Goal: Task Accomplishment & Management: Use online tool/utility

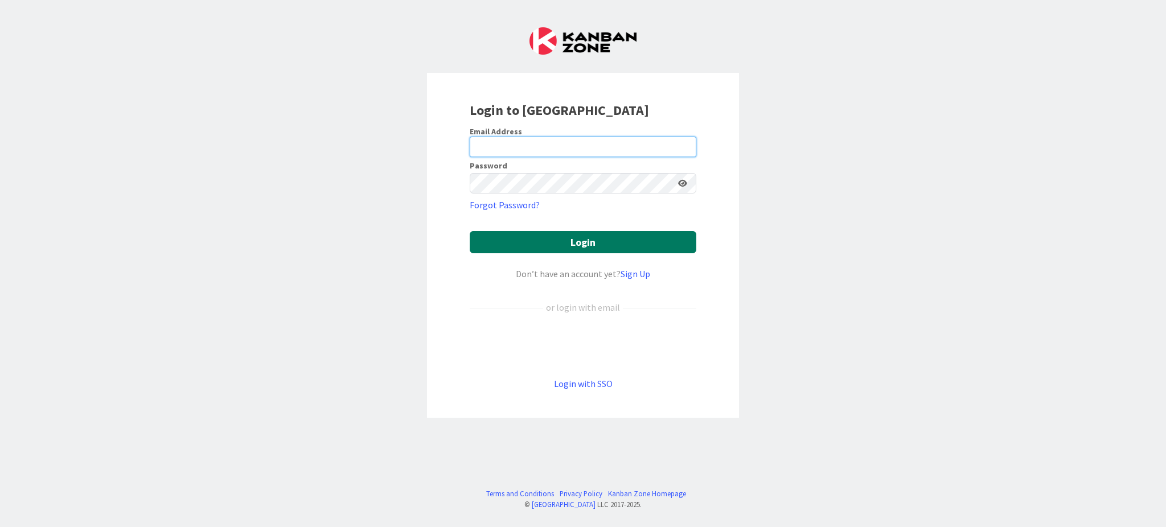
type input "[EMAIL_ADDRESS][DOMAIN_NAME]"
click at [548, 238] on button "Login" at bounding box center [583, 242] width 227 height 22
type input "[EMAIL_ADDRESS][DOMAIN_NAME]"
click at [603, 243] on button "Login" at bounding box center [583, 242] width 227 height 22
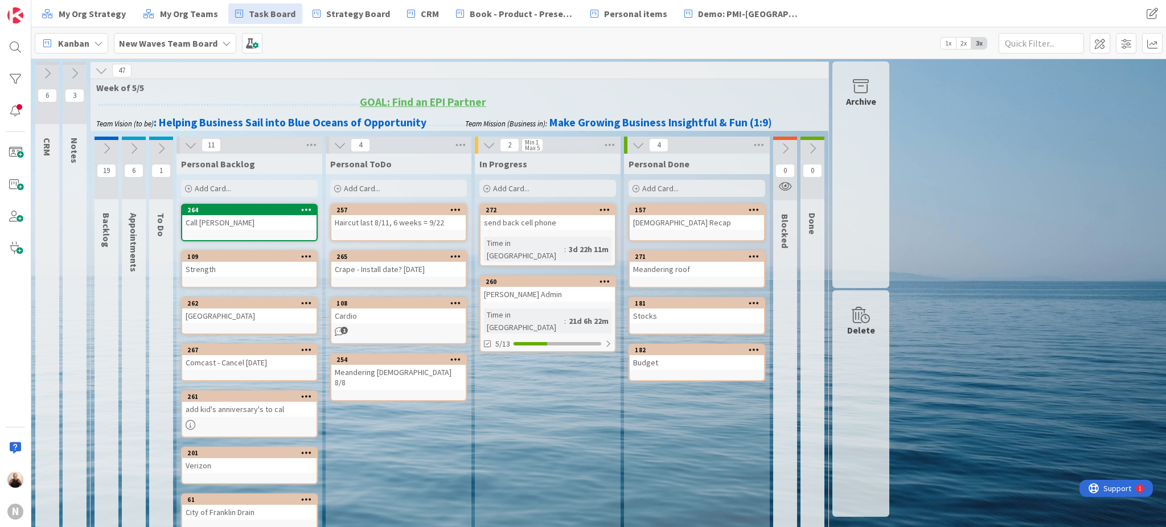
click at [1027, 479] on div "6 CRM 3 Notes 47 Week of 5/5 ..................................................…" at bounding box center [599, 396] width 1131 height 668
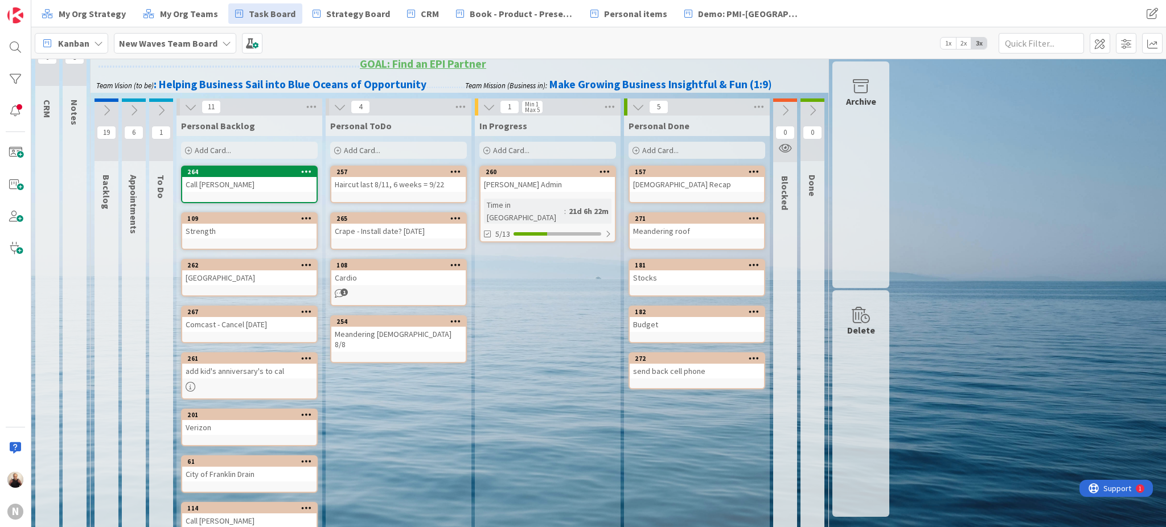
click at [784, 107] on icon at bounding box center [785, 110] width 13 height 13
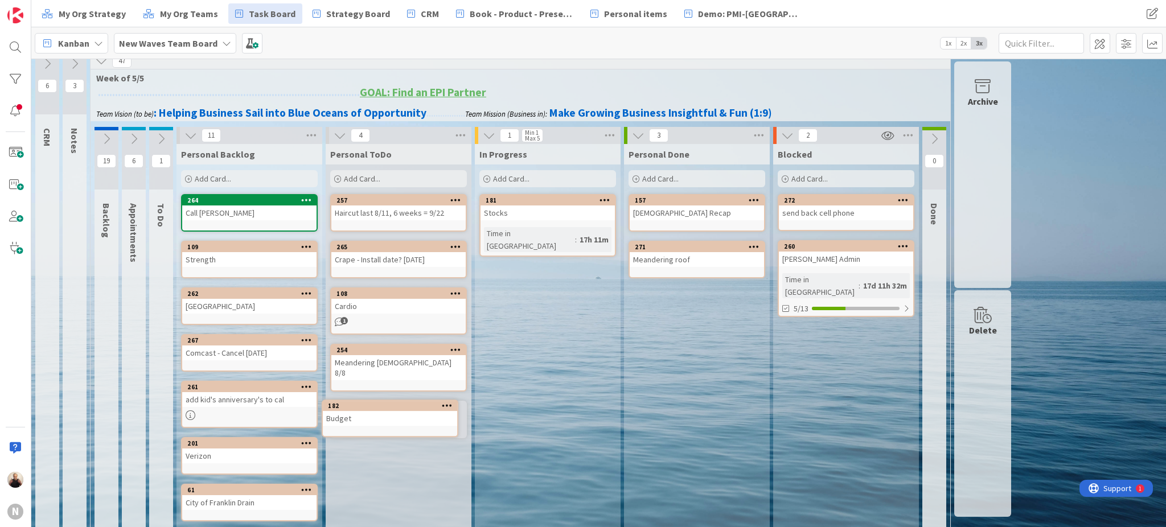
scroll to position [15, 0]
